Goal: Check status

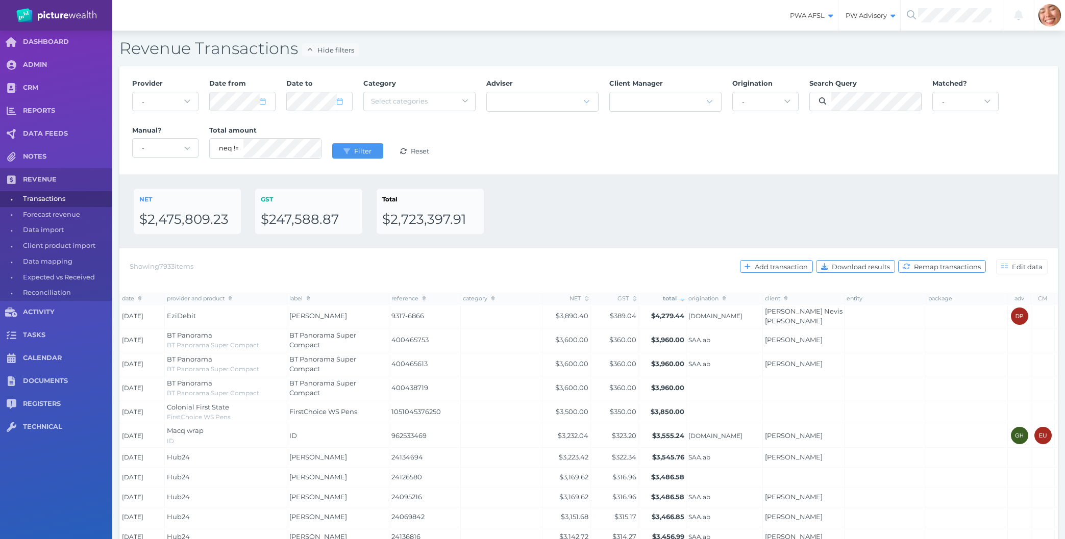
select select "25"
select select "7"
select select "2025"
select select "7"
select select "2025"
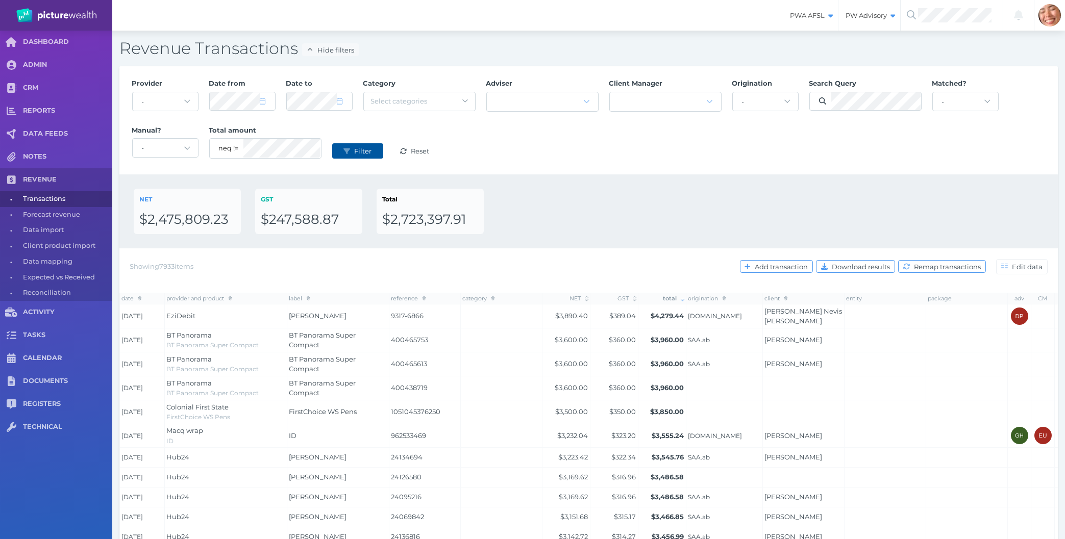
click at [353, 153] on span "Filter" at bounding box center [364, 151] width 24 height 8
drag, startPoint x: 656, startPoint y: 162, endPoint x: 673, endPoint y: 162, distance: 16.3
click at [673, 162] on div "Provider - Acuity Fee Revenue Acuity Trustee Advocate Private Wealth Pty Ltd AI…" at bounding box center [589, 120] width 924 height 94
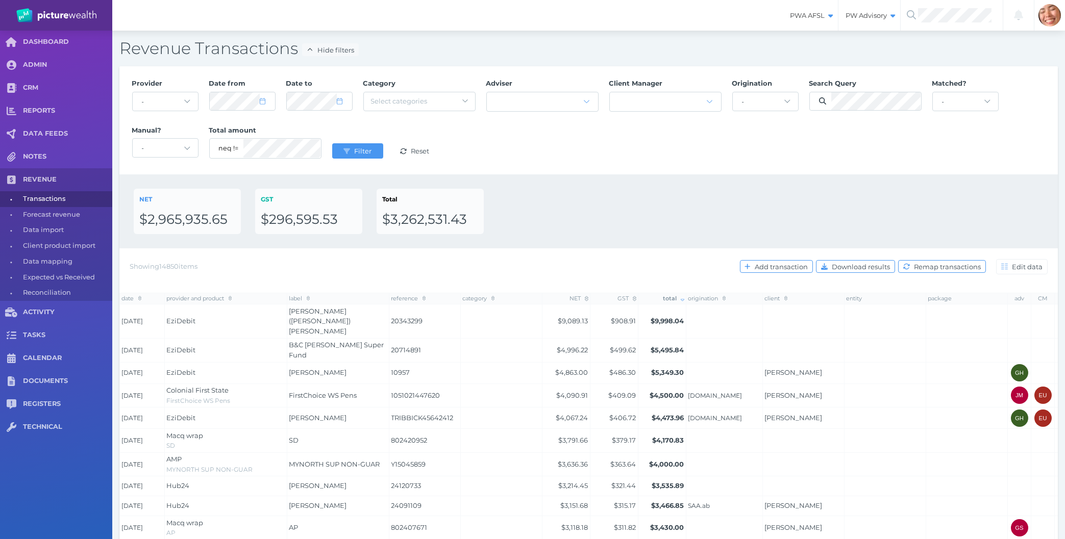
click at [594, 170] on div "Provider - Acuity Fee Revenue Acuity Trustee Advocate Private Wealth Pty Ltd AI…" at bounding box center [588, 120] width 938 height 108
drag, startPoint x: 586, startPoint y: 196, endPoint x: 123, endPoint y: 42, distance: 487.2
click at [123, 42] on div "Revenue Transactions Hide filters Provider - Acuity Fee Revenue Acuity Trustee …" at bounding box center [588, 462] width 953 height 863
